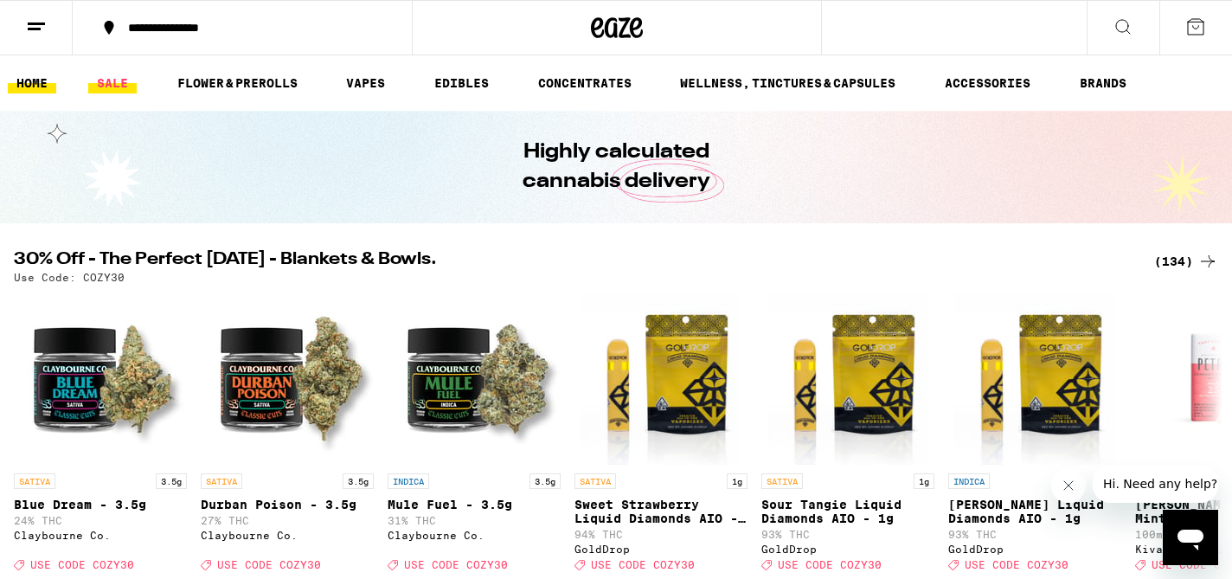
click at [119, 85] on link "SALE" at bounding box center [112, 83] width 48 height 21
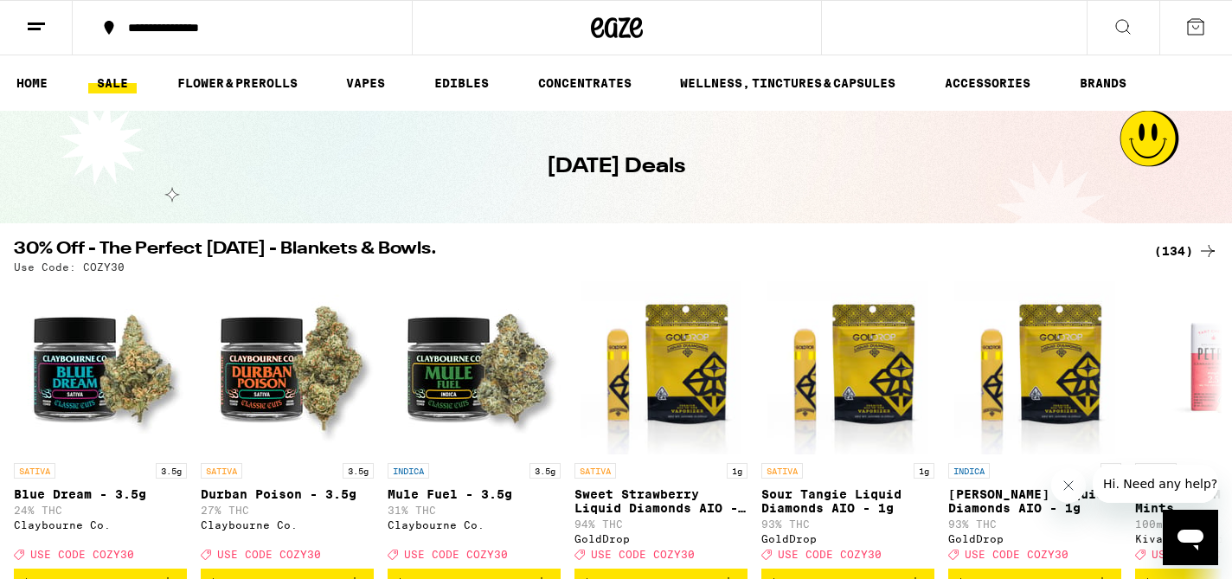
click at [1166, 256] on div "(134)" at bounding box center [1186, 250] width 64 height 21
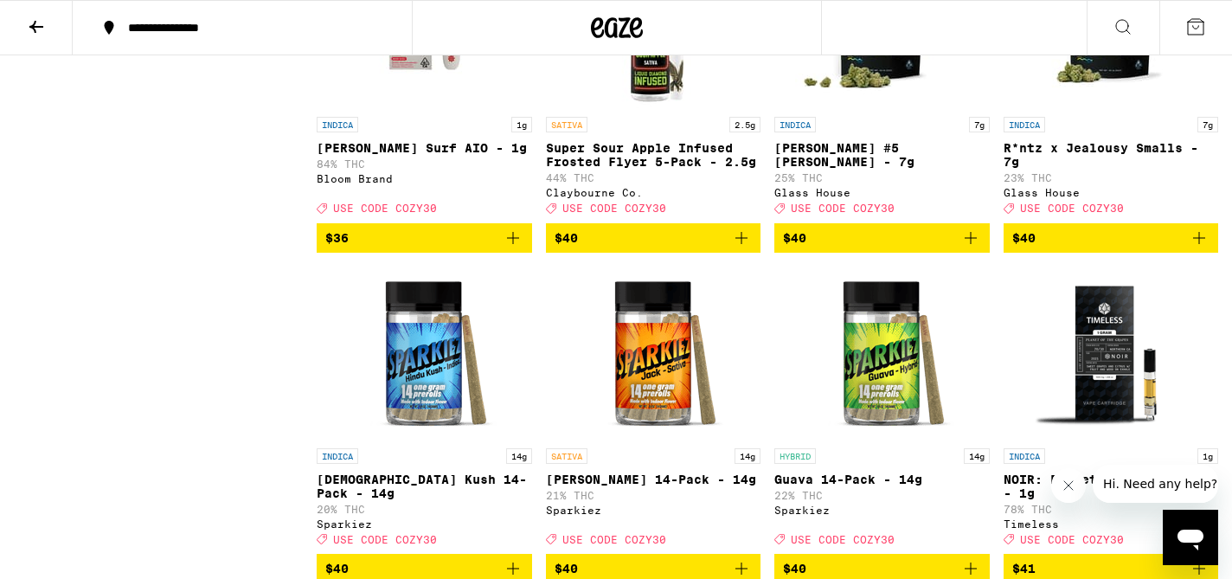
scroll to position [8242, 0]
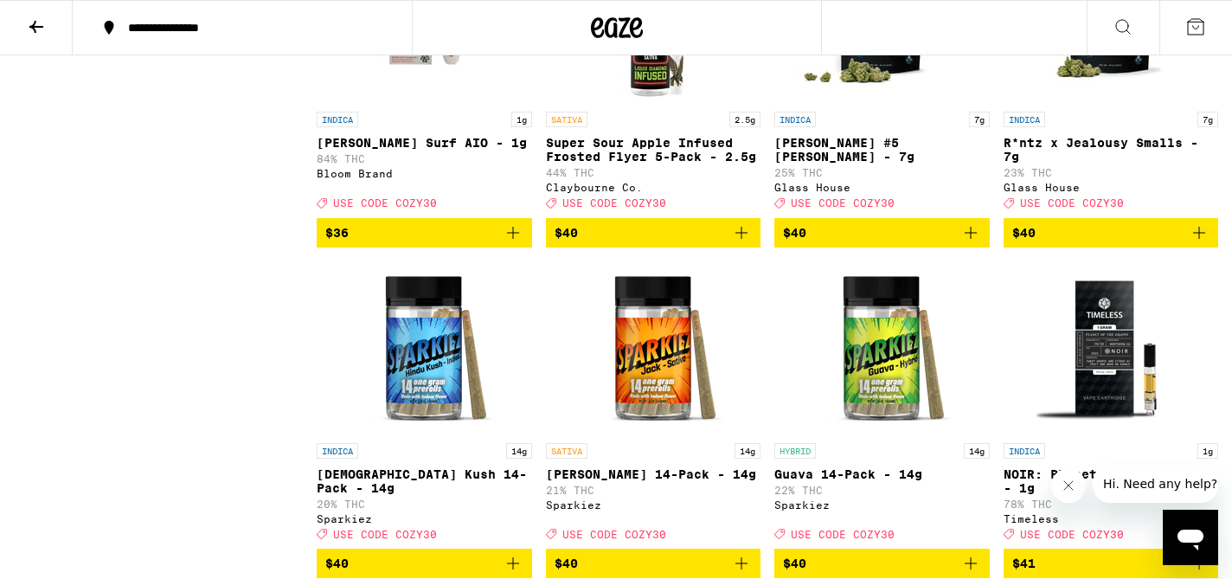
click at [852, 243] on span "$40" at bounding box center [882, 232] width 198 height 21
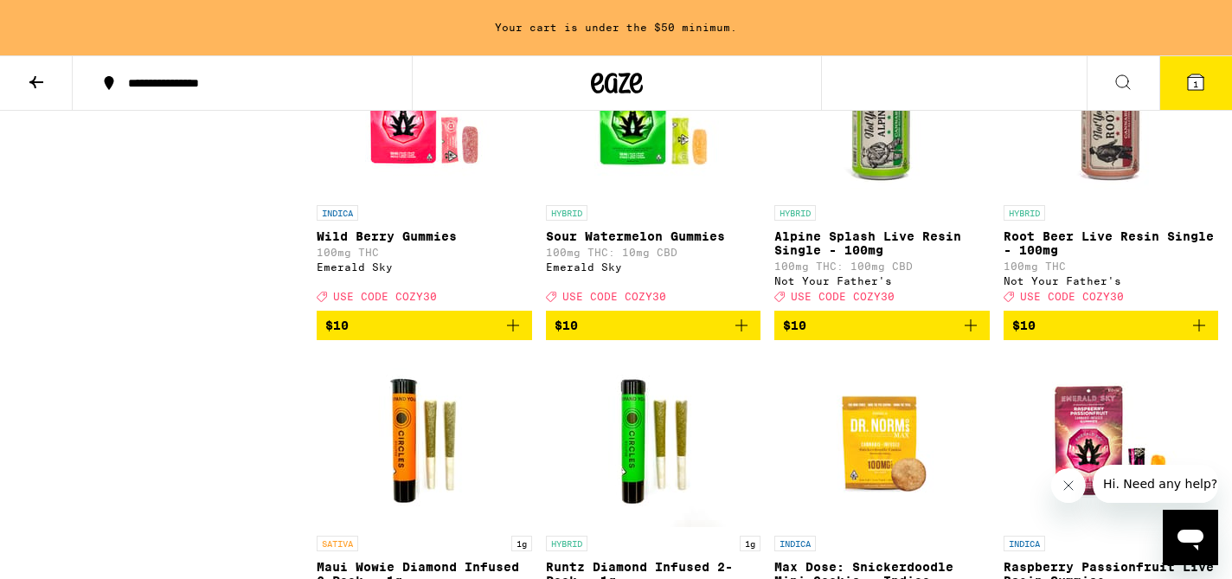
scroll to position [2973, 0]
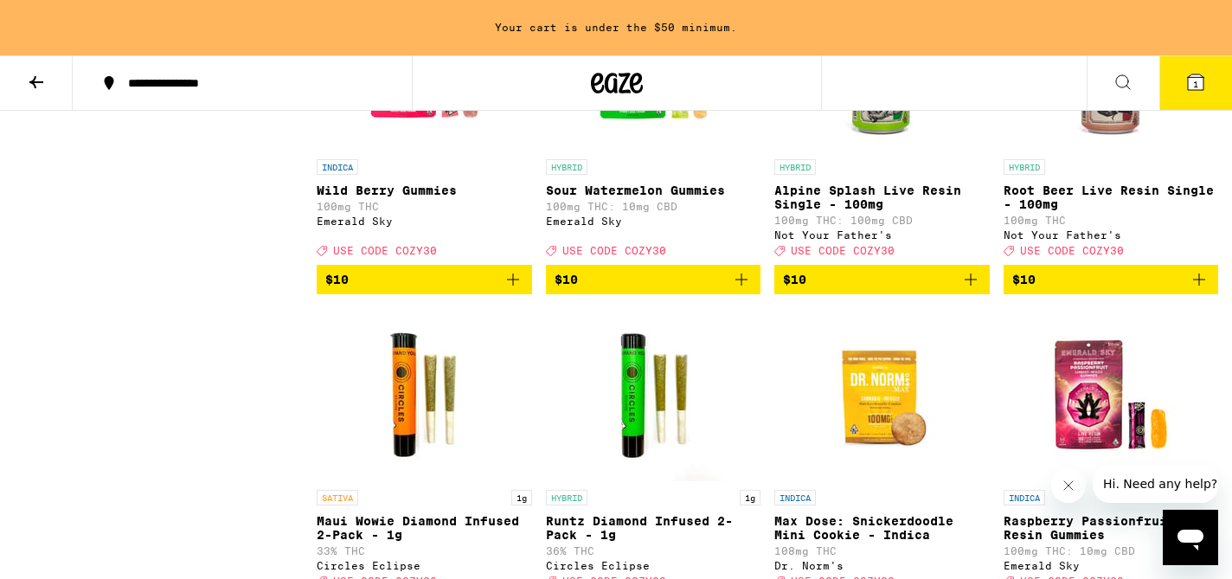
click at [1112, 290] on span "$10" at bounding box center [1111, 279] width 198 height 21
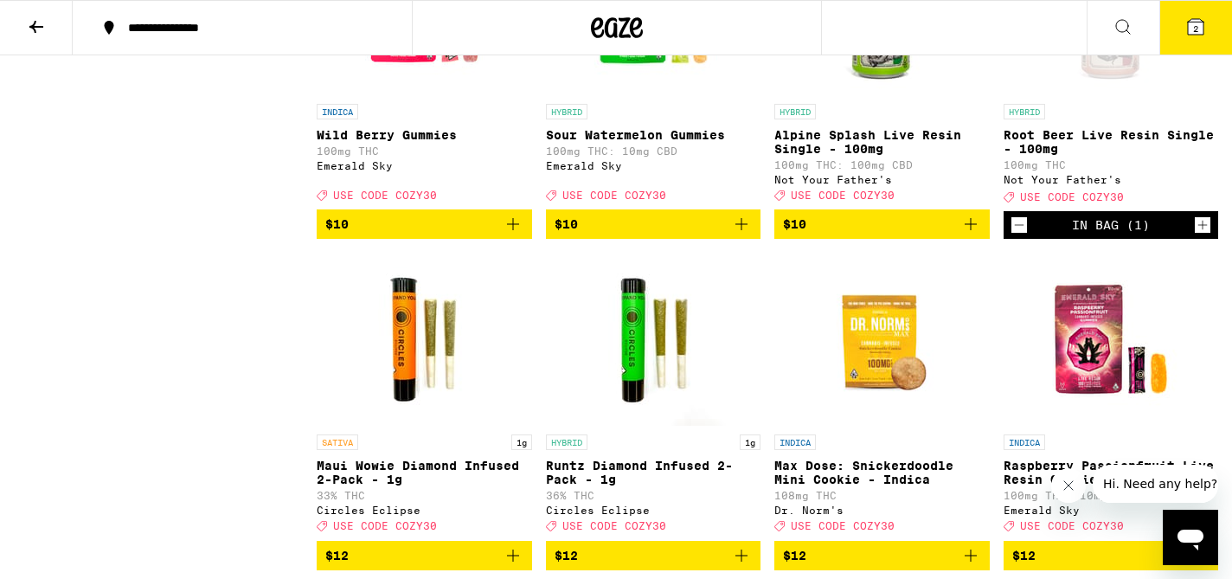
scroll to position [2918, 0]
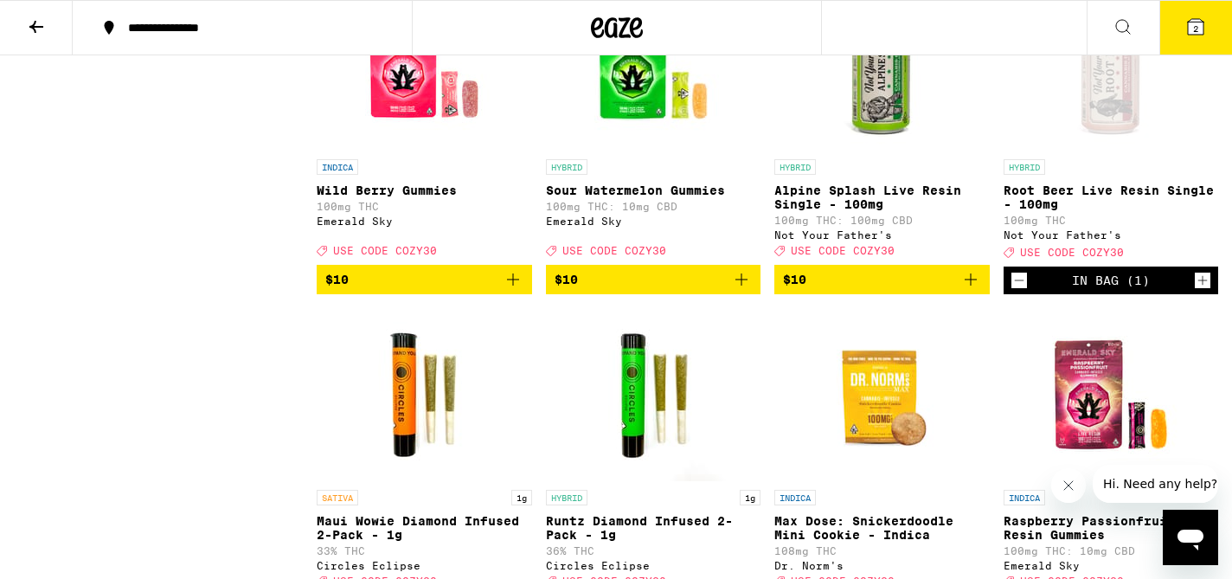
click at [1198, 291] on icon "Increment" at bounding box center [1203, 280] width 16 height 21
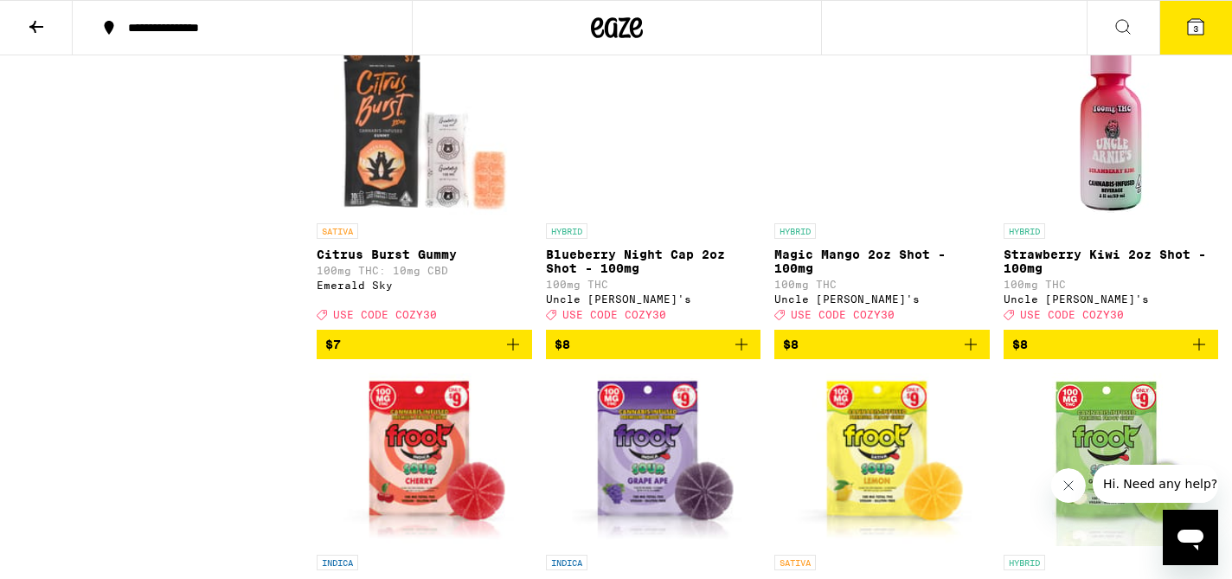
scroll to position [1862, 0]
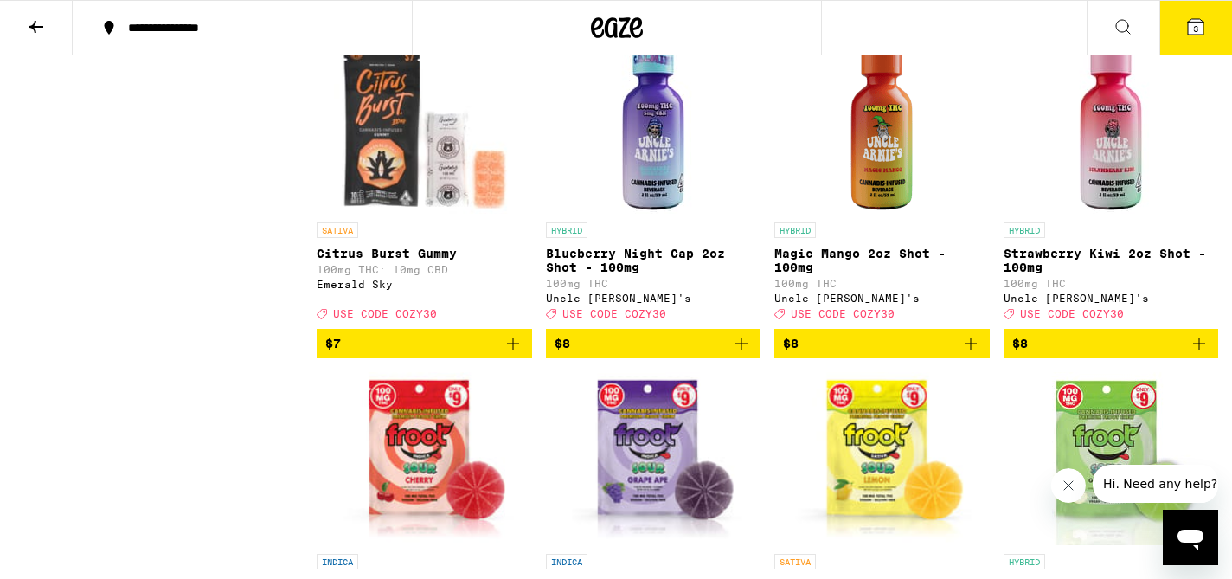
click at [686, 354] on span "$8" at bounding box center [653, 343] width 198 height 21
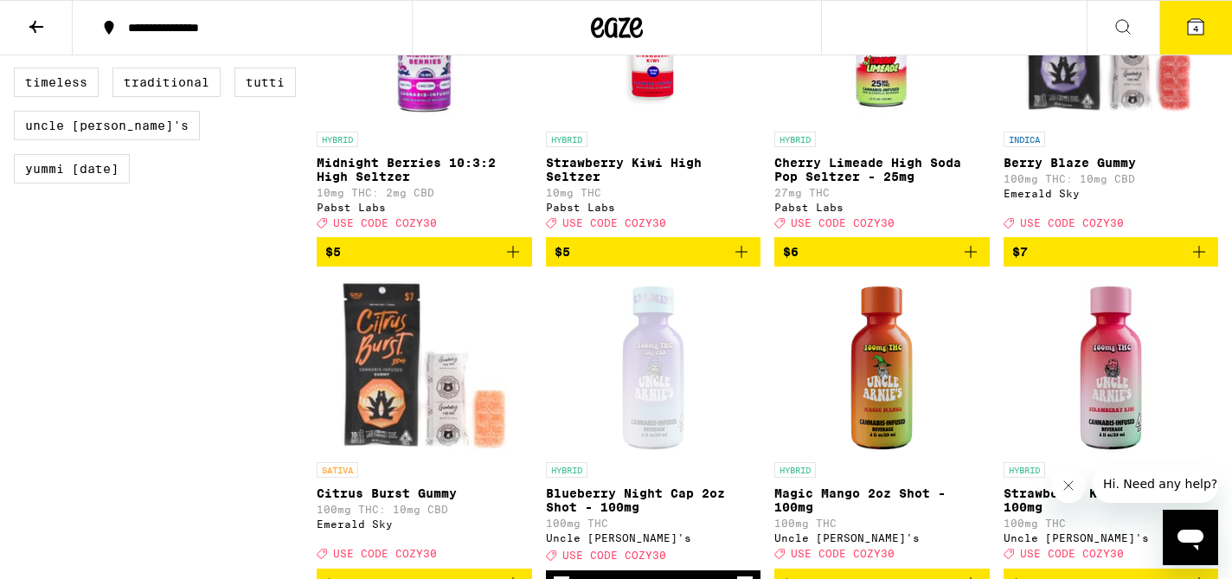
scroll to position [1624, 0]
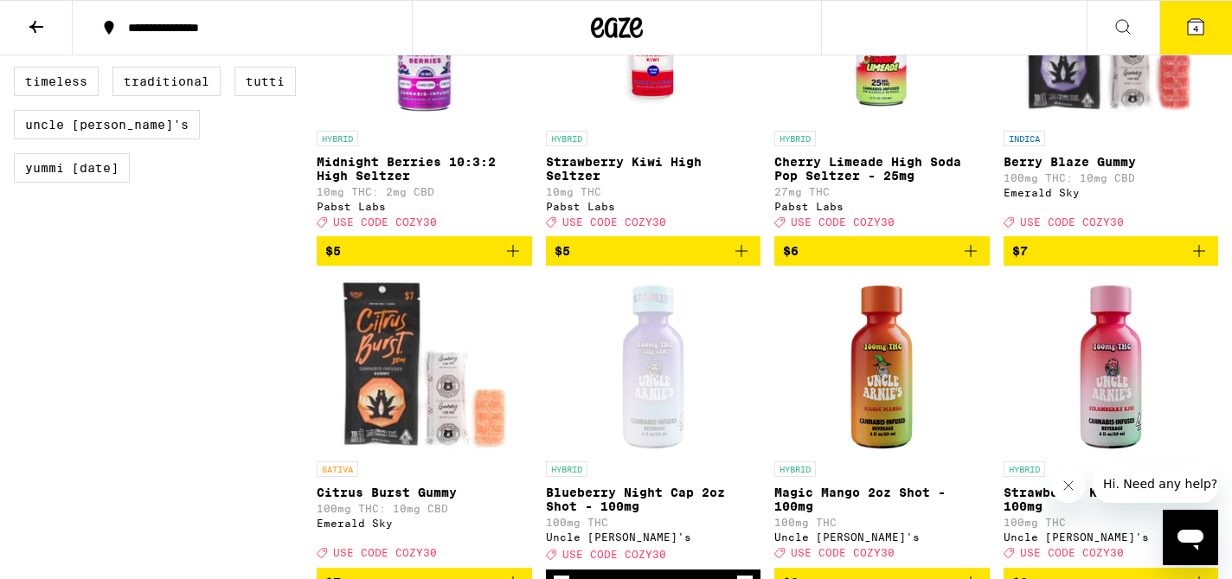
click at [1203, 257] on icon "Add to bag" at bounding box center [1199, 251] width 12 height 12
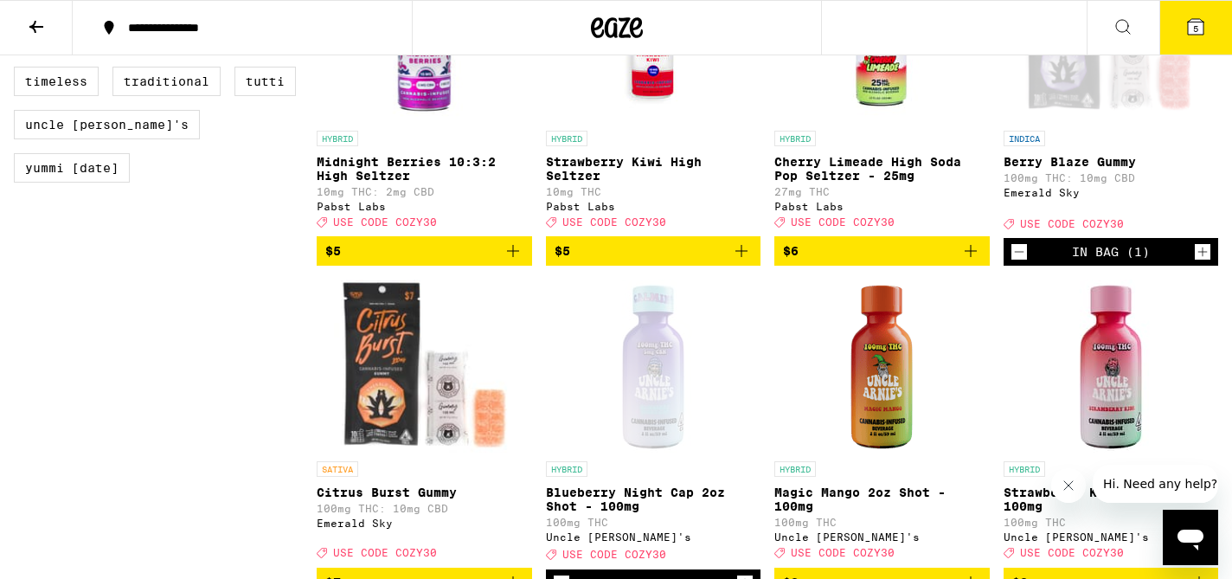
click at [1203, 257] on icon "Increment" at bounding box center [1203, 252] width 10 height 10
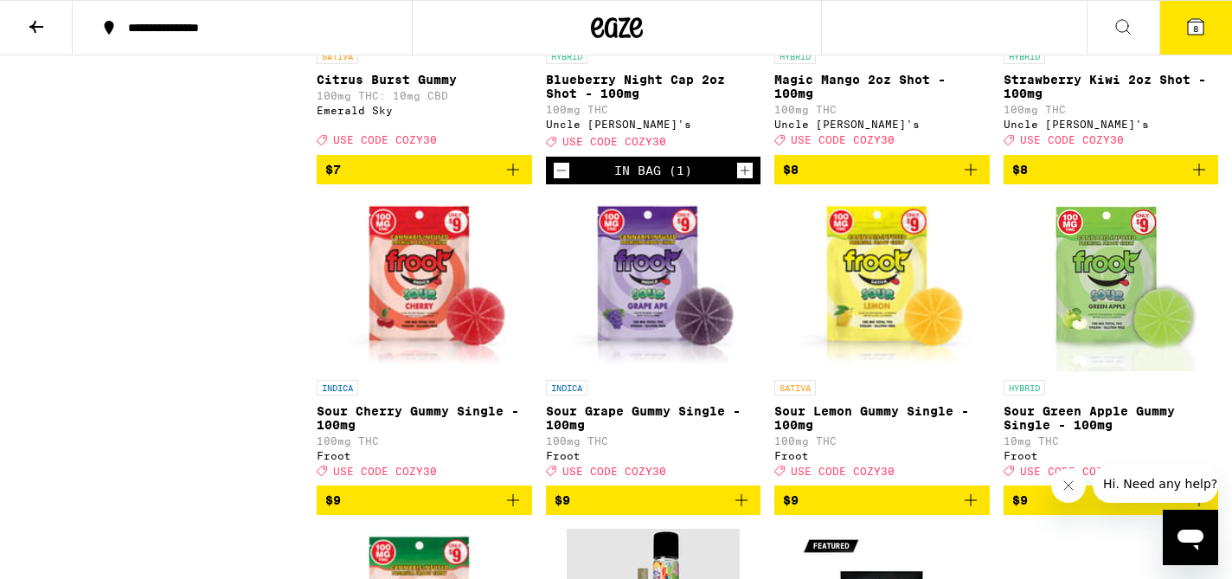
scroll to position [2130, 0]
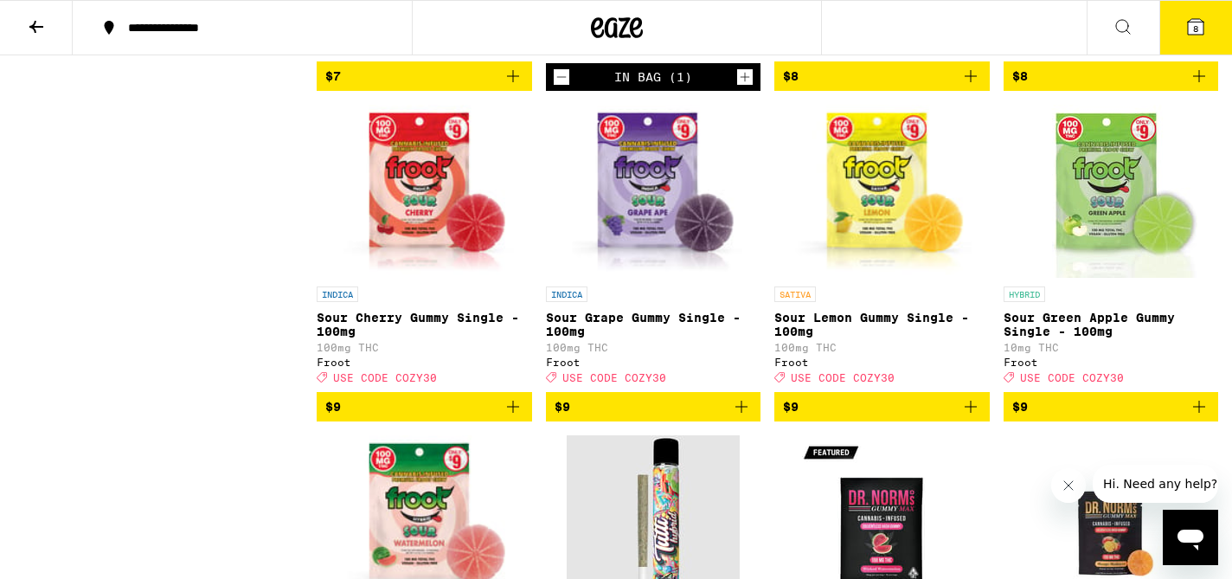
click at [683, 417] on span "$9" at bounding box center [653, 406] width 198 height 21
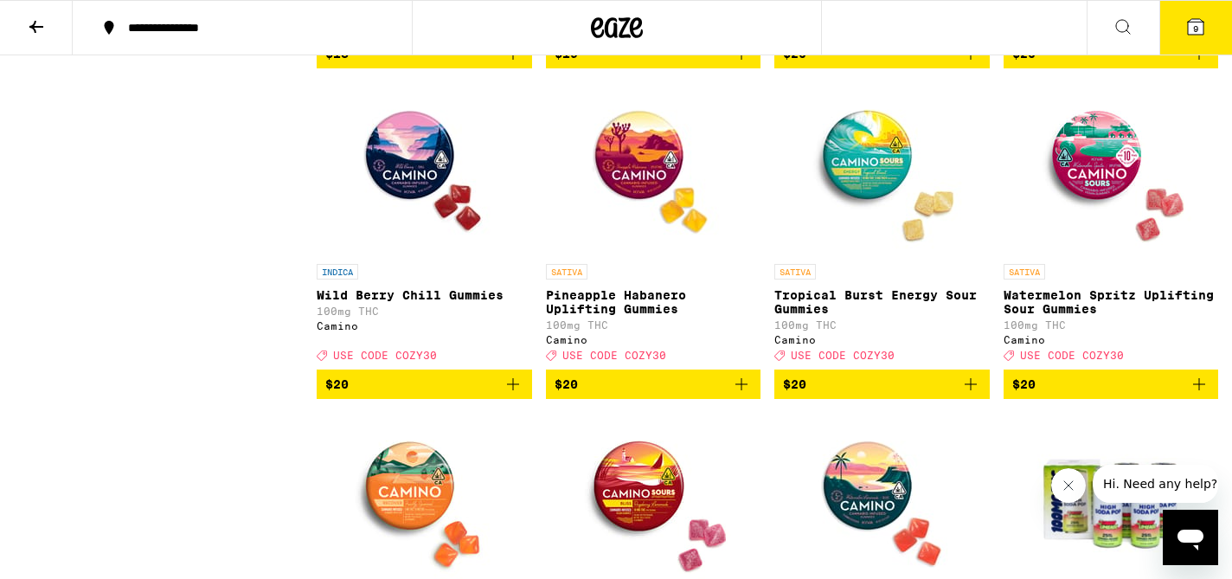
scroll to position [4934, 0]
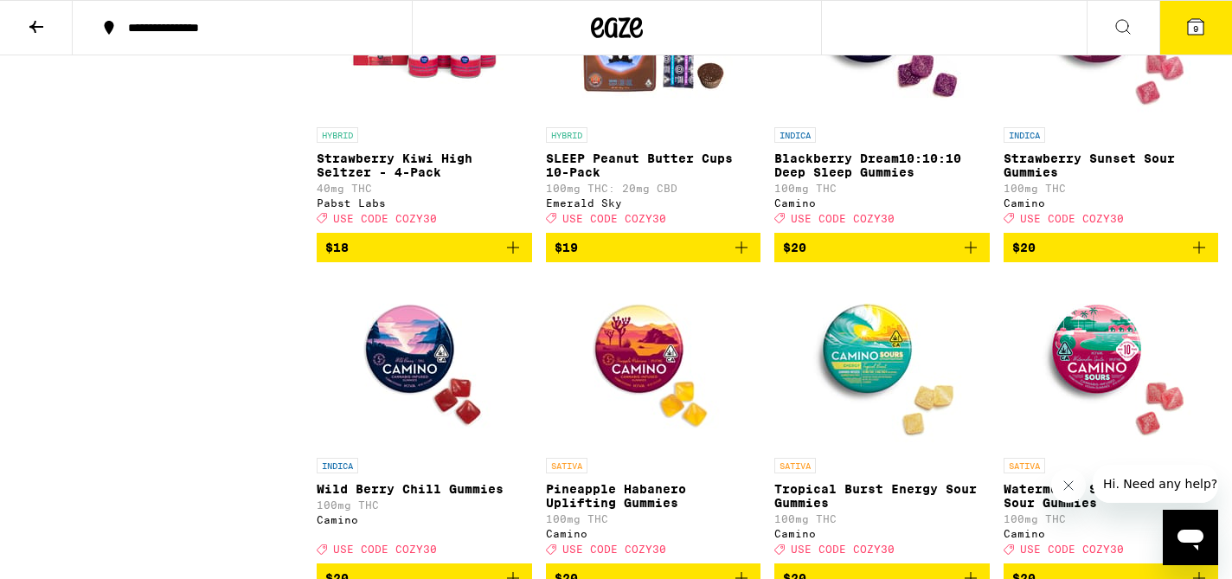
click at [886, 179] on p "Blackberry Dream10:10:10 Deep Sleep Gummies" at bounding box center [881, 165] width 215 height 28
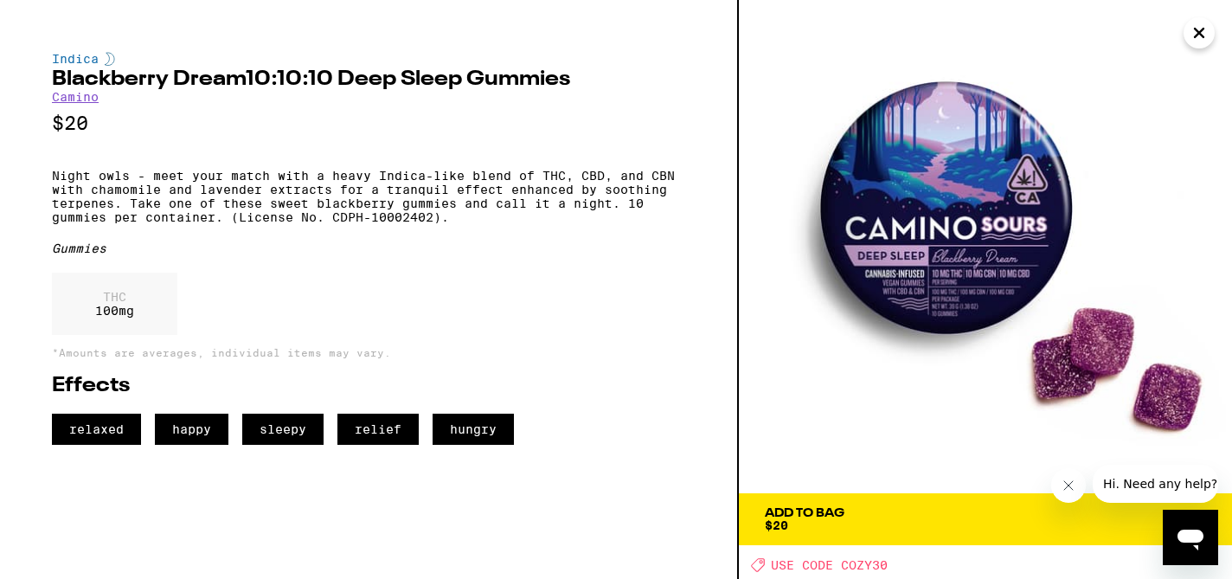
click at [926, 517] on span "Add To Bag $20" at bounding box center [985, 519] width 441 height 24
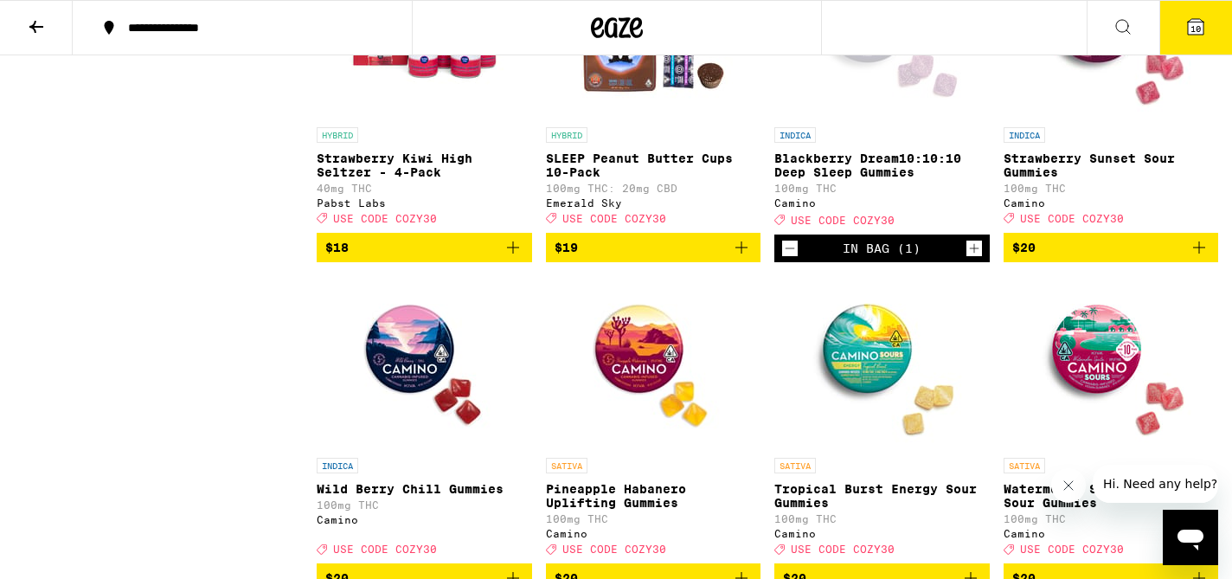
click at [976, 259] on icon "Increment" at bounding box center [974, 248] width 16 height 21
click at [1191, 29] on span "11" at bounding box center [1195, 28] width 10 height 10
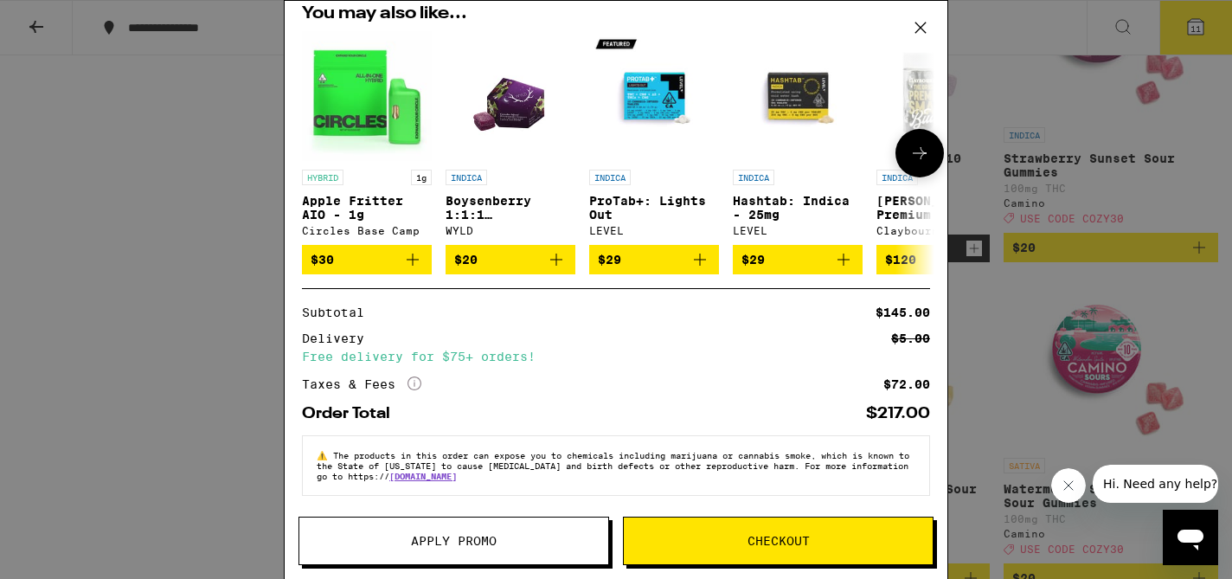
scroll to position [451, 0]
click at [496, 550] on button "Apply Promo" at bounding box center [453, 540] width 311 height 48
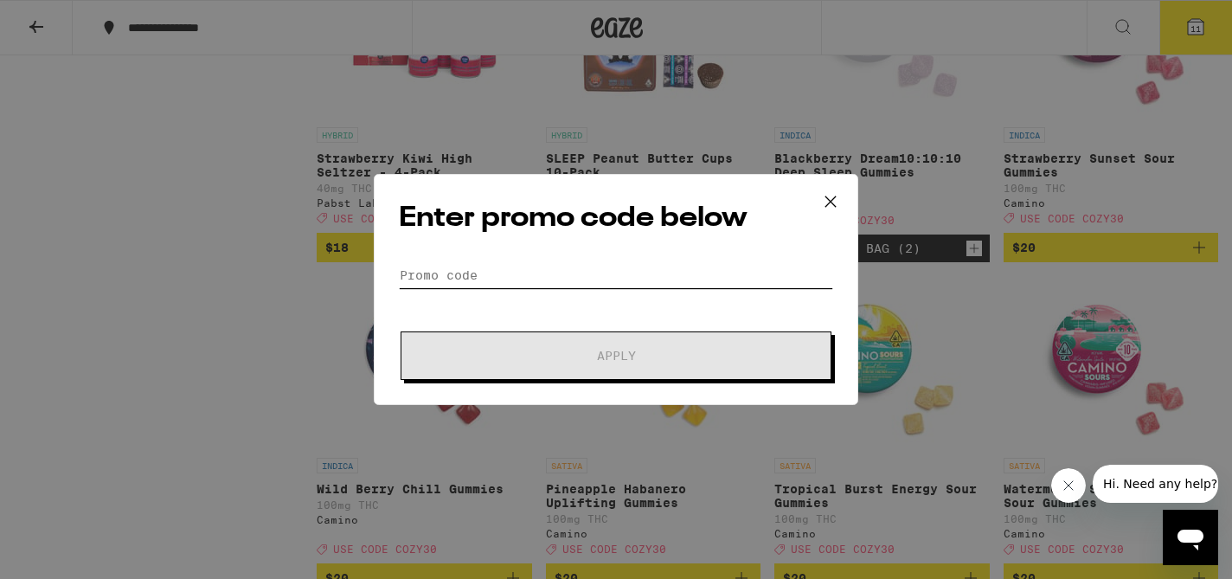
click at [704, 284] on input "Promo Code" at bounding box center [616, 275] width 434 height 26
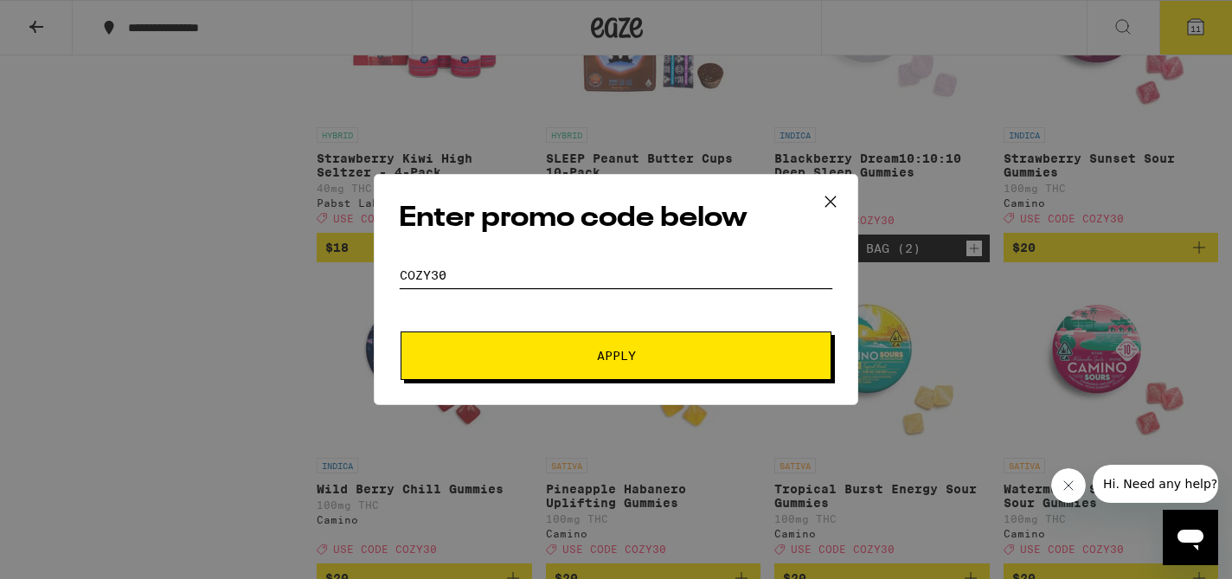
type input "COZY30"
click at [401, 331] on button "Apply" at bounding box center [616, 355] width 431 height 48
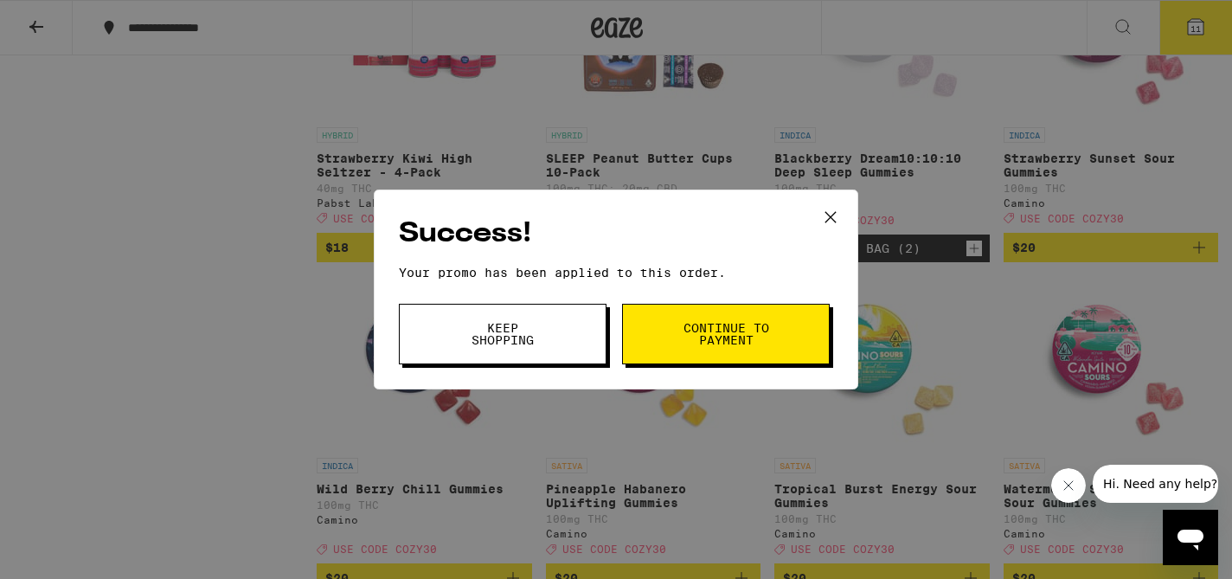
click at [754, 341] on span "Continue to payment" at bounding box center [726, 334] width 88 height 24
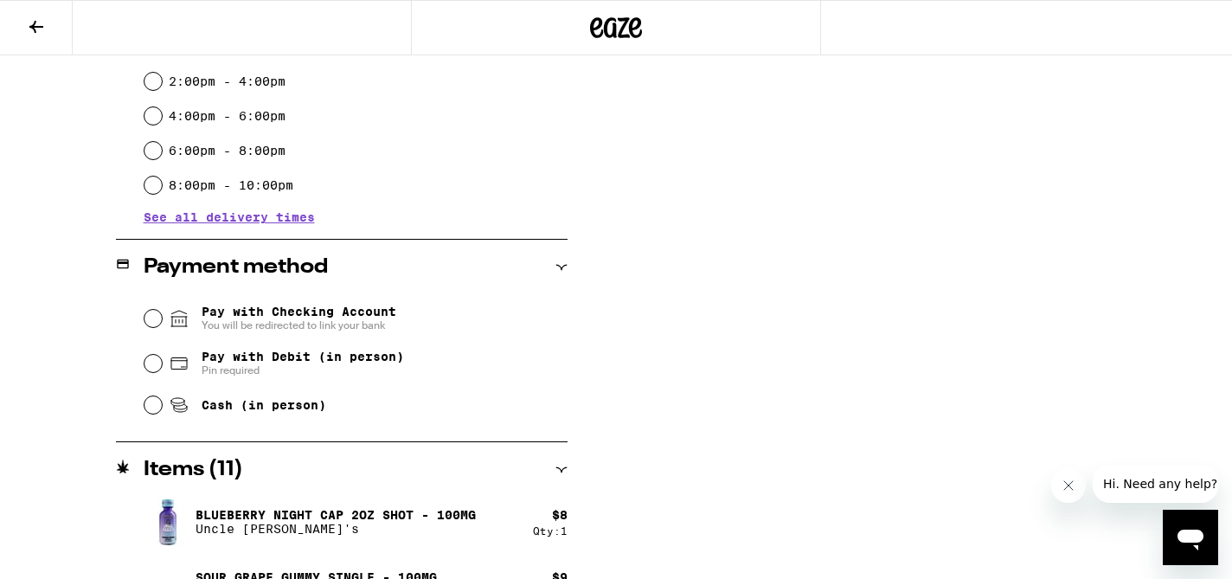
scroll to position [535, 0]
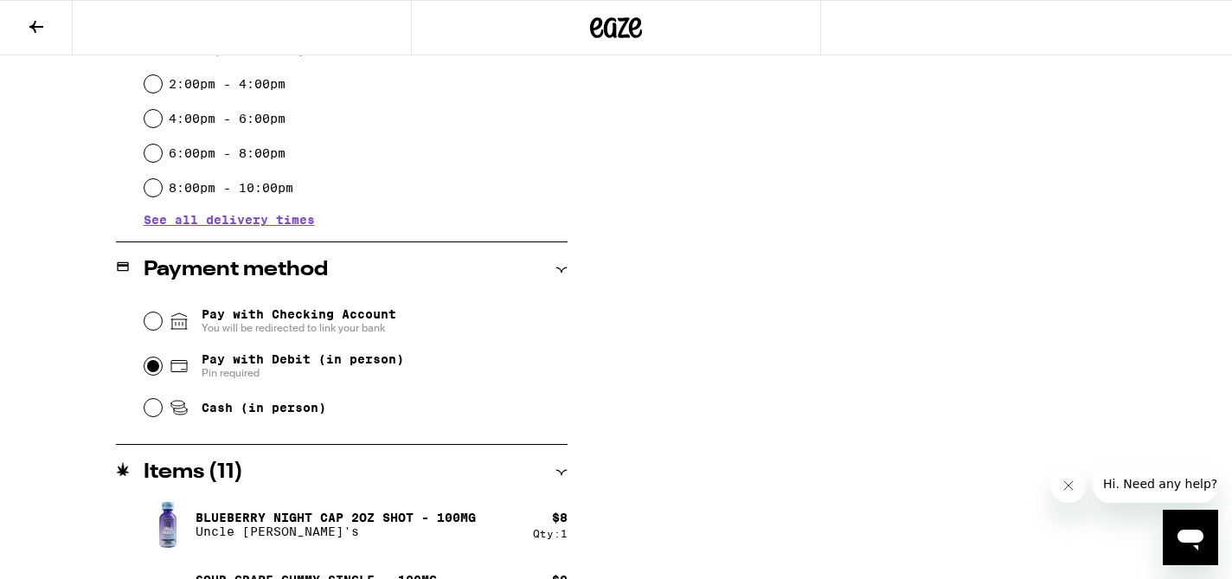
click at [159, 370] on input "Pay with Debit (in person) Pin required" at bounding box center [152, 365] width 17 height 17
radio input "true"
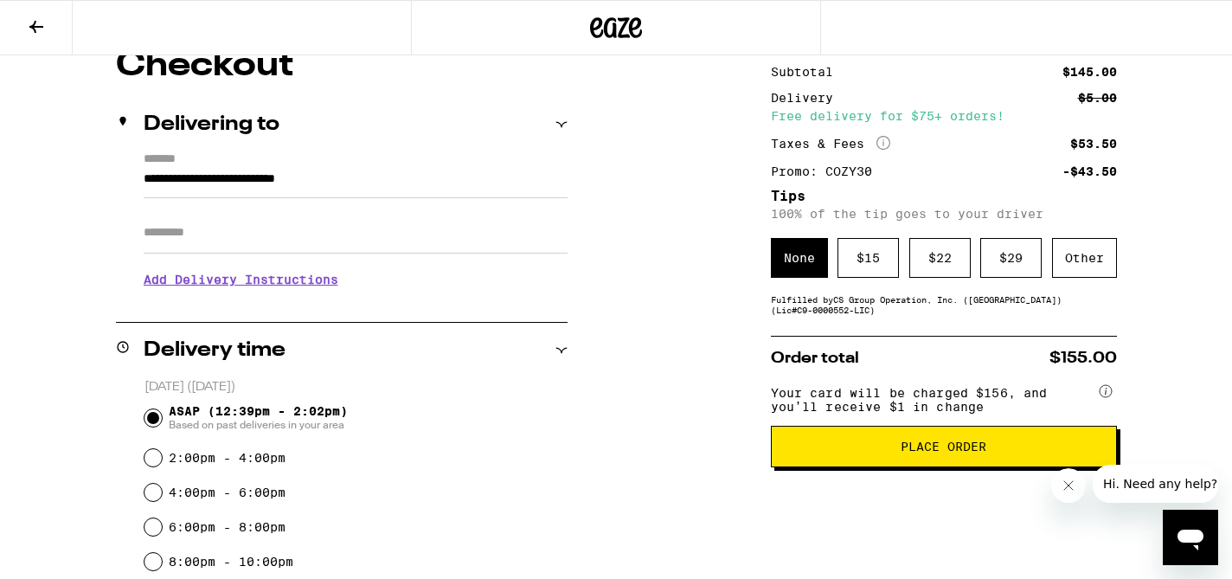
scroll to position [228, 0]
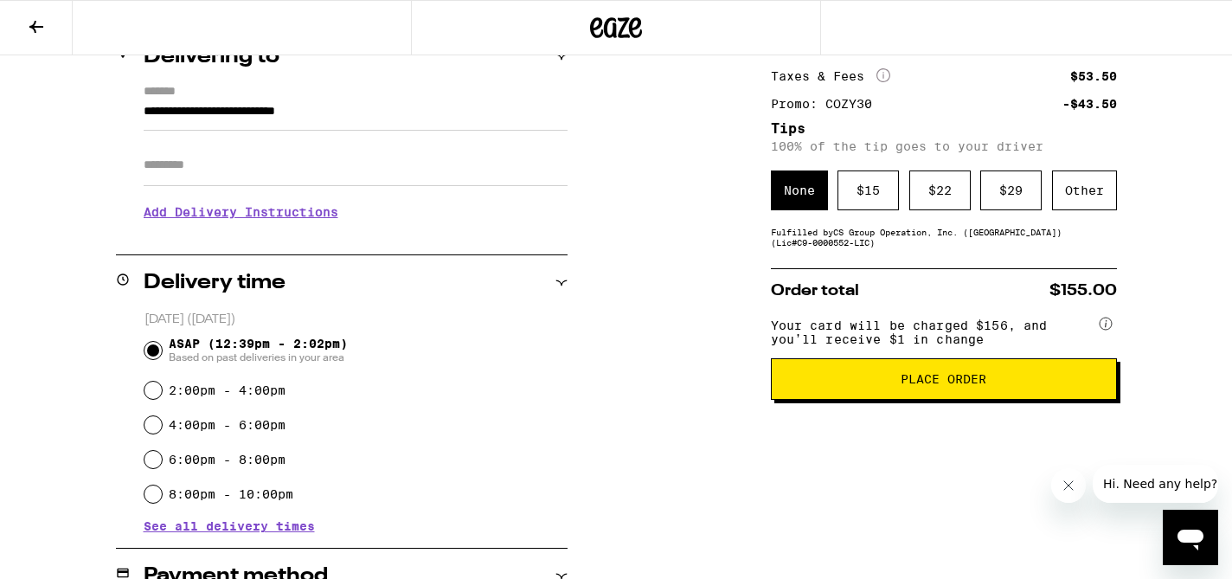
click at [952, 385] on span "Place Order" at bounding box center [943, 379] width 86 height 12
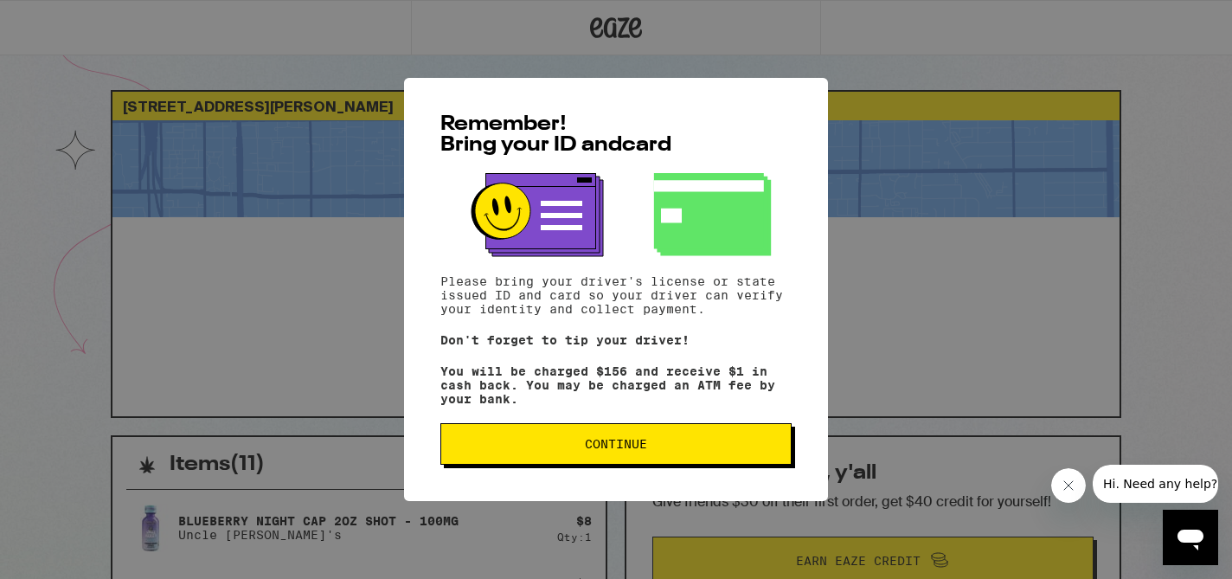
click at [622, 449] on span "Continue" at bounding box center [616, 444] width 62 height 12
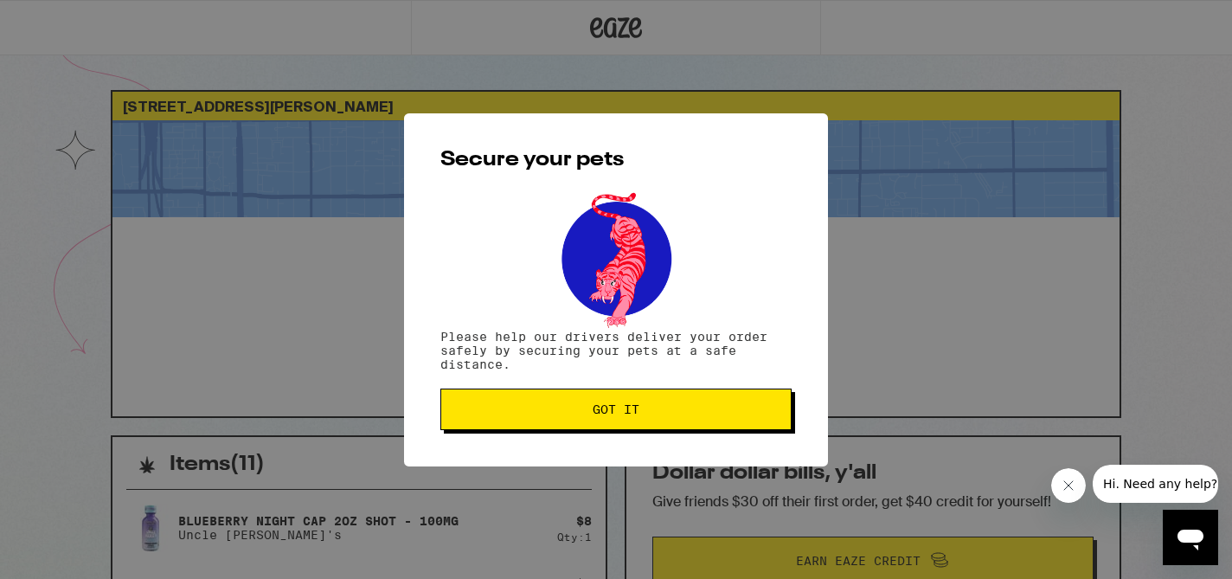
click at [673, 419] on button "Got it" at bounding box center [615, 409] width 351 height 42
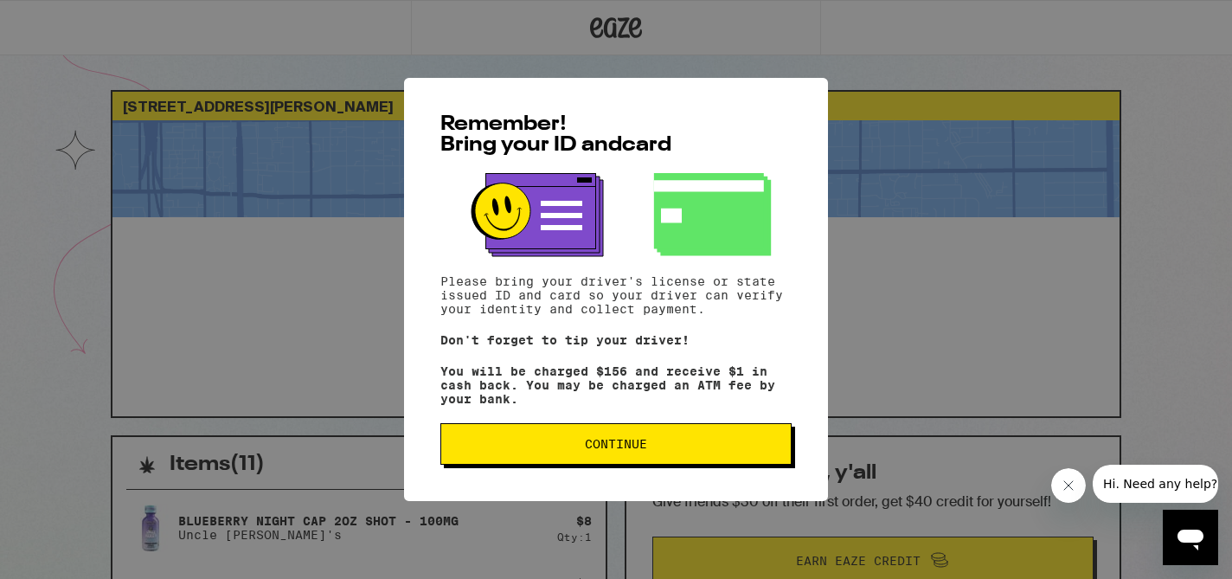
click at [652, 445] on button "Continue" at bounding box center [615, 444] width 351 height 42
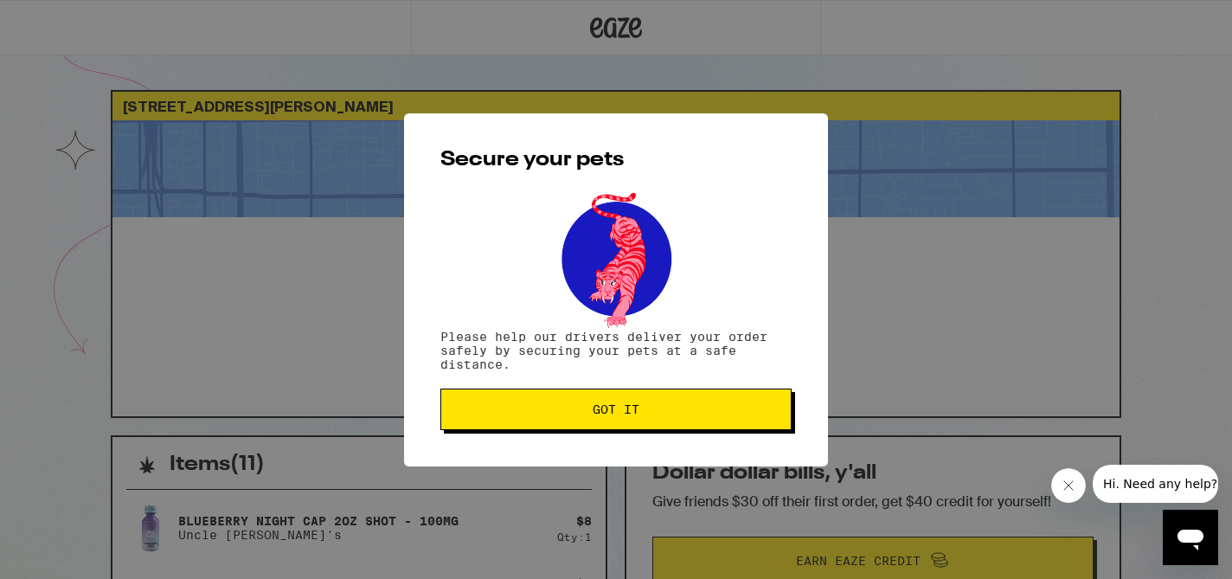
click at [692, 395] on button "Got it" at bounding box center [615, 409] width 351 height 42
